Goal: Task Accomplishment & Management: Complete application form

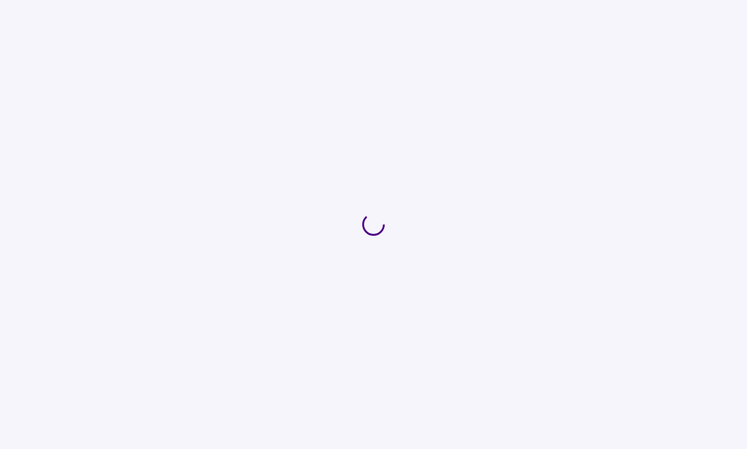
drag, startPoint x: 59, startPoint y: 0, endPoint x: 464, endPoint y: 78, distance: 413.1
click at [464, 78] on div at bounding box center [373, 224] width 747 height 449
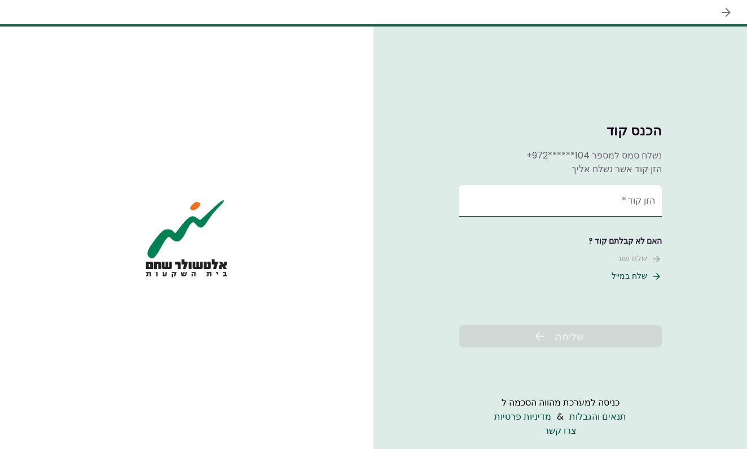
click at [633, 204] on input "הזן קוד   *" at bounding box center [560, 201] width 203 height 32
click at [648, 276] on button "שלח במייל" at bounding box center [637, 276] width 50 height 12
click at [602, 205] on input "הזן קוד   *" at bounding box center [560, 201] width 203 height 32
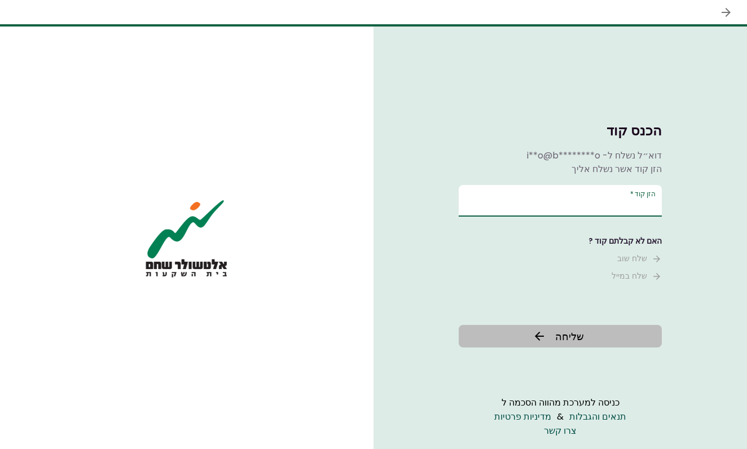
type input "******"
click at [620, 326] on button "שליחה" at bounding box center [560, 336] width 203 height 23
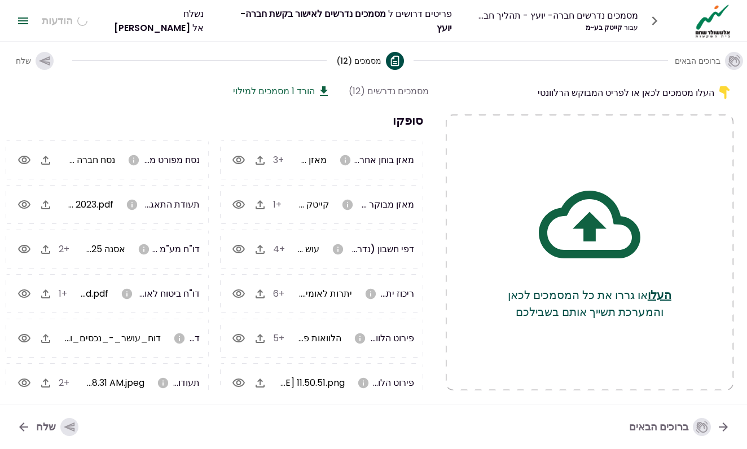
scroll to position [0, -1]
click at [29, 58] on span "שלח" at bounding box center [23, 60] width 15 height 11
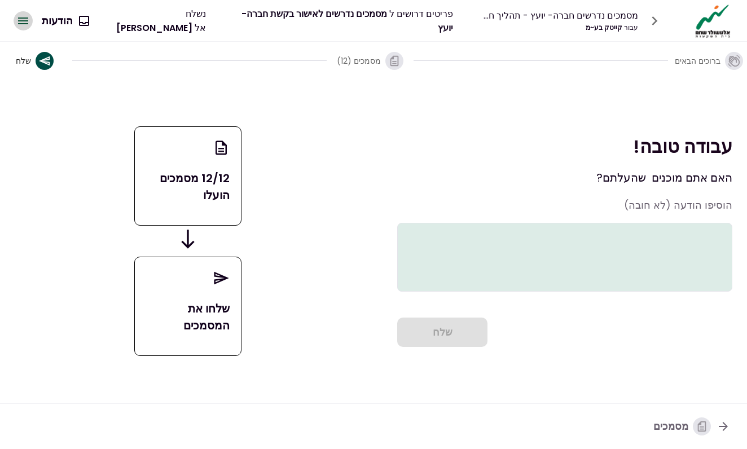
click at [26, 25] on icon "button" at bounding box center [23, 21] width 14 height 14
click at [204, 34] on div "מסמכים נדרשים חברה- יועץ - תהליך חברה עבור קייטק בע~מ פריטים דרושים ל מסמכים נד…" at bounding box center [416, 20] width 636 height 35
click at [660, 19] on icon "button" at bounding box center [655, 21] width 18 height 18
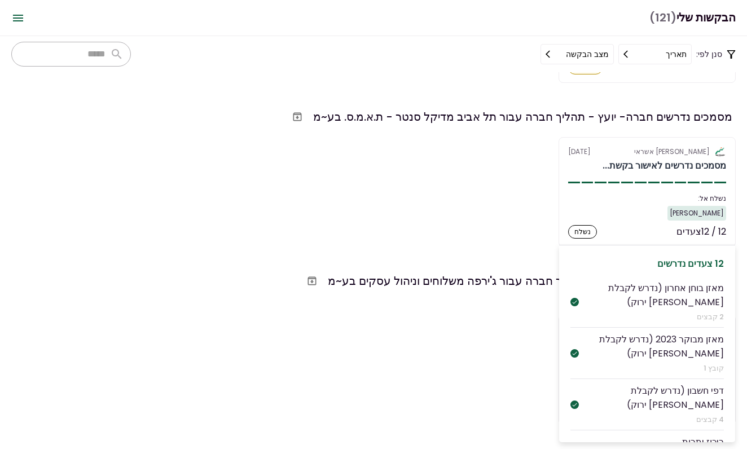
scroll to position [162, 0]
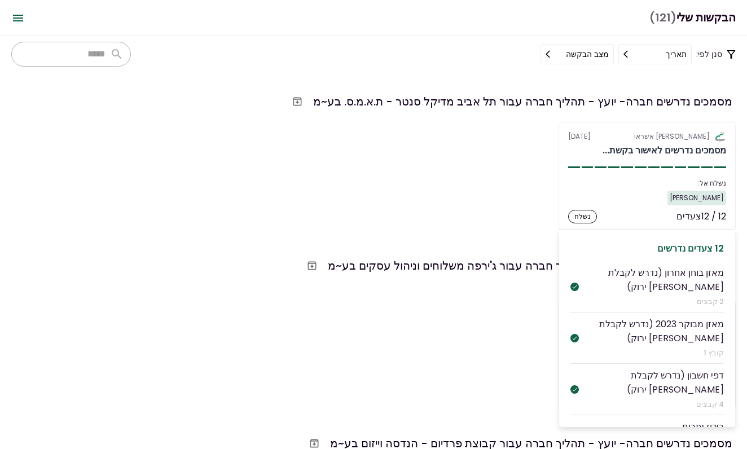
click at [634, 184] on div "נשלח אל:" at bounding box center [647, 183] width 158 height 10
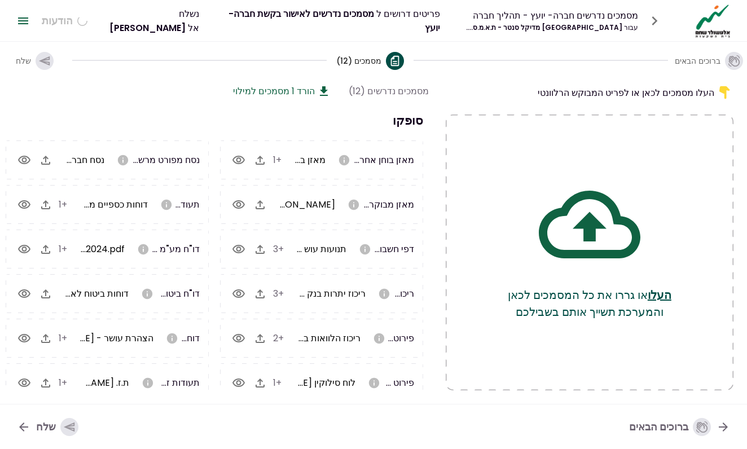
scroll to position [0, -1]
click at [264, 162] on icon "button" at bounding box center [260, 160] width 14 height 14
click at [50, 248] on icon "button" at bounding box center [46, 250] width 14 height 14
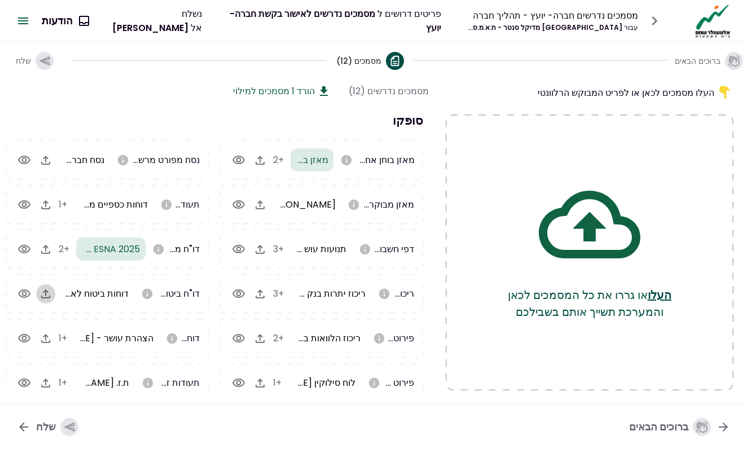
click at [48, 298] on icon "button" at bounding box center [45, 293] width 9 height 9
click at [55, 295] on button "button" at bounding box center [45, 293] width 19 height 19
click at [29, 294] on icon "button" at bounding box center [24, 294] width 14 height 14
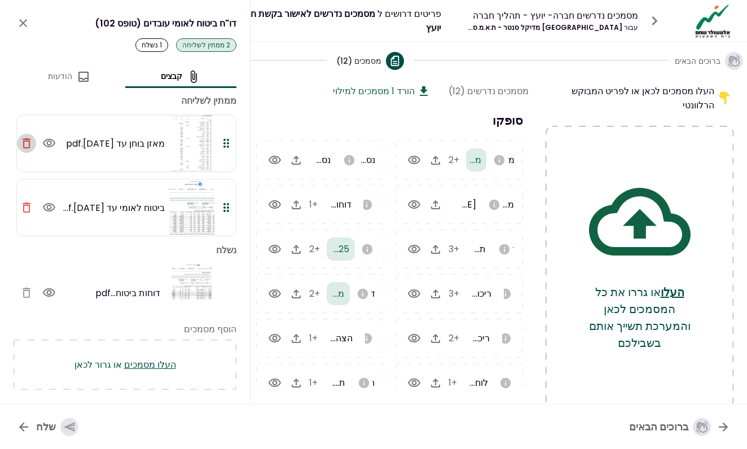
click at [29, 144] on icon "button" at bounding box center [27, 144] width 14 height 14
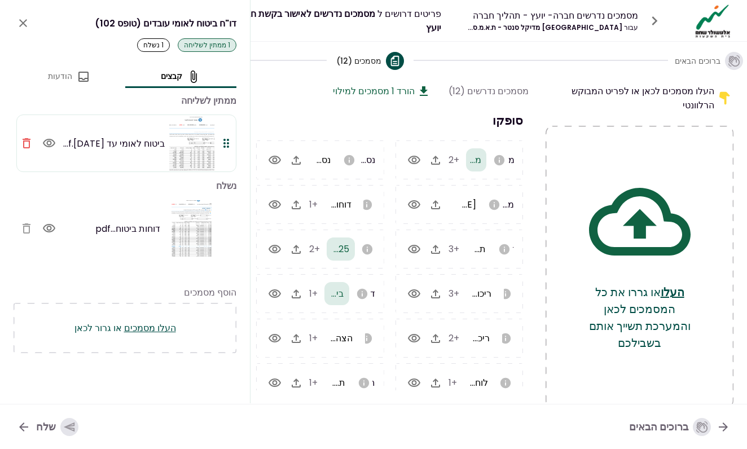
click at [23, 23] on icon "close" at bounding box center [23, 23] width 8 height 8
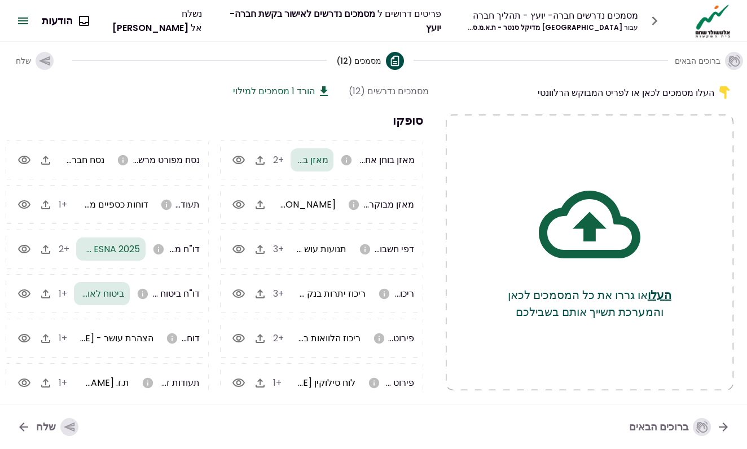
click at [74, 422] on icon "button" at bounding box center [69, 427] width 12 height 12
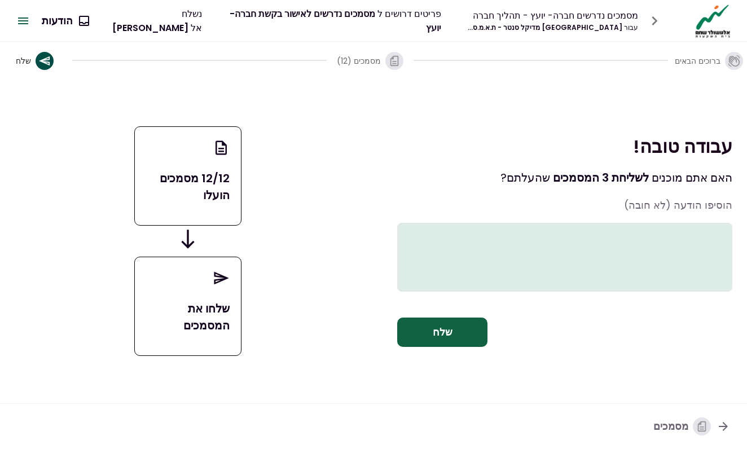
click at [429, 342] on button "שלח" at bounding box center [442, 332] width 90 height 29
